Goal: Task Accomplishment & Management: Manage account settings

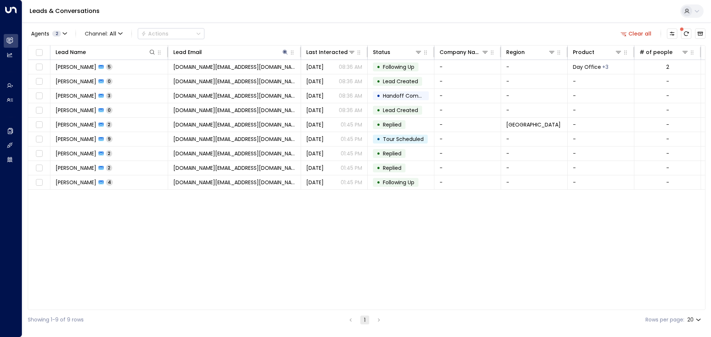
click at [697, 9] on icon at bounding box center [697, 11] width 6 height 6
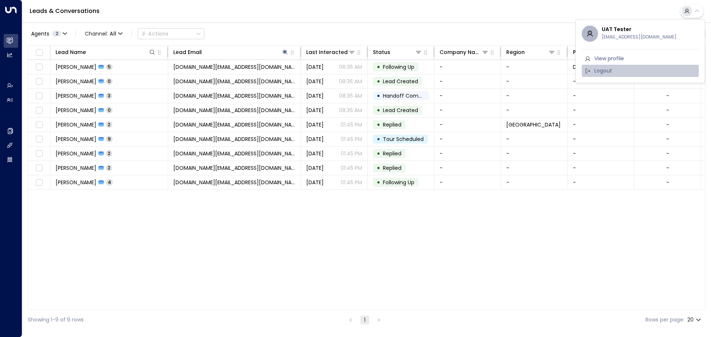
click at [613, 70] on li "Logout" at bounding box center [640, 71] width 117 height 12
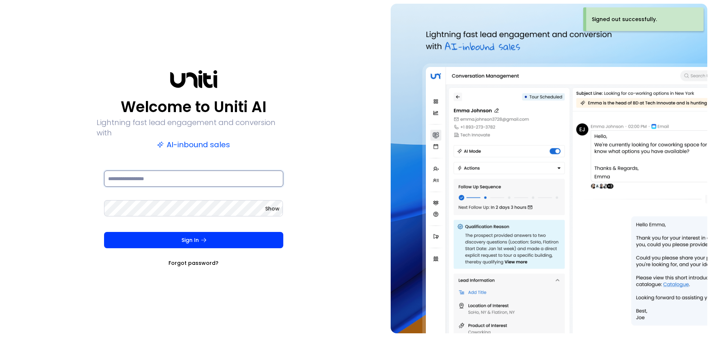
click at [148, 171] on input at bounding box center [193, 179] width 179 height 16
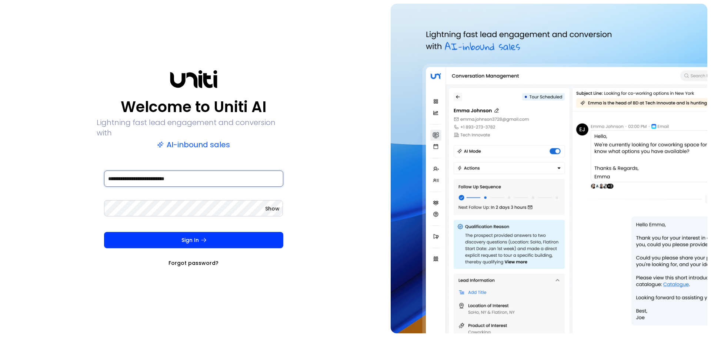
type input "**********"
click at [104, 232] on button "Sign In" at bounding box center [193, 240] width 179 height 16
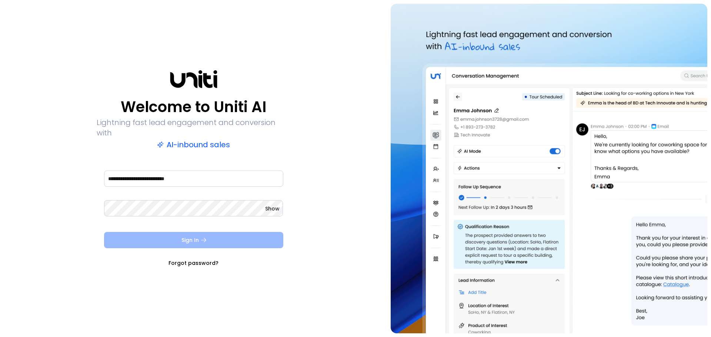
click at [188, 234] on button "Sign In" at bounding box center [193, 240] width 179 height 16
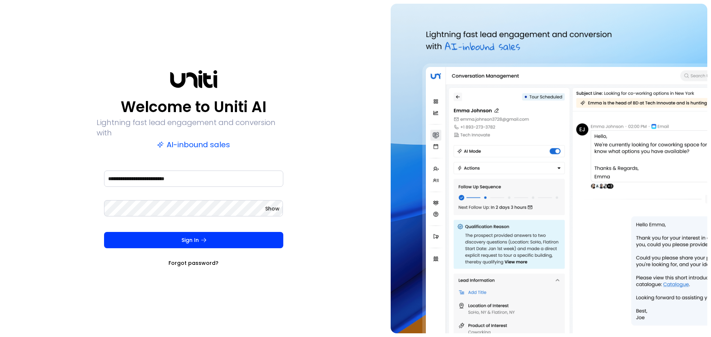
click at [270, 205] on span "Show" at bounding box center [272, 208] width 14 height 7
click at [146, 173] on input at bounding box center [193, 179] width 179 height 16
type input "**********"
click at [104, 232] on button "Sign In" at bounding box center [193, 240] width 179 height 16
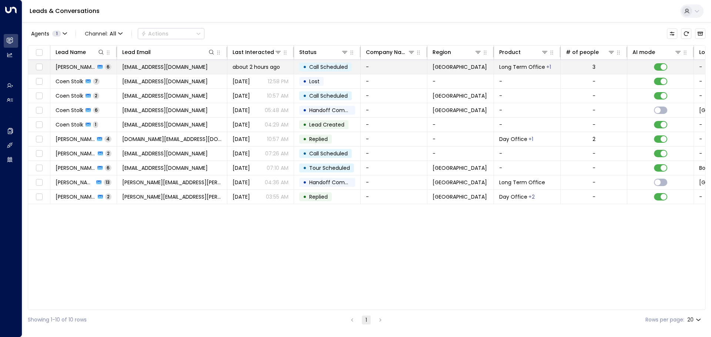
click at [75, 68] on span "Daniel Vaca" at bounding box center [76, 66] width 40 height 7
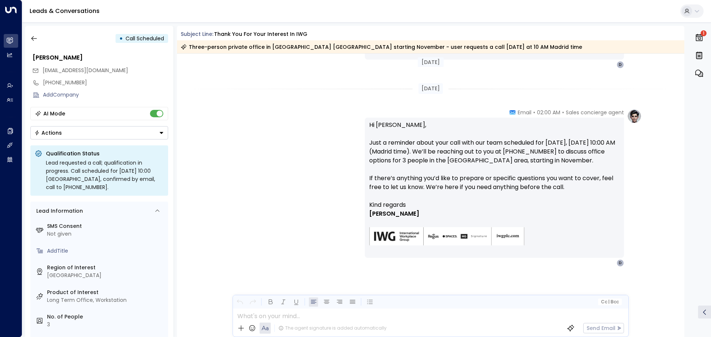
scroll to position [755, 0]
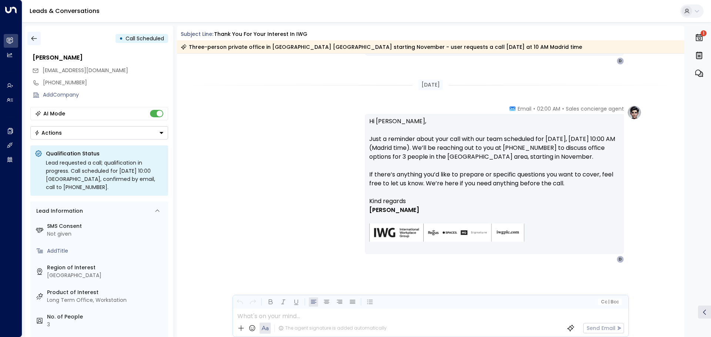
click at [35, 39] on icon "button" at bounding box center [33, 38] width 7 height 7
